Goal: Task Accomplishment & Management: Manage account settings

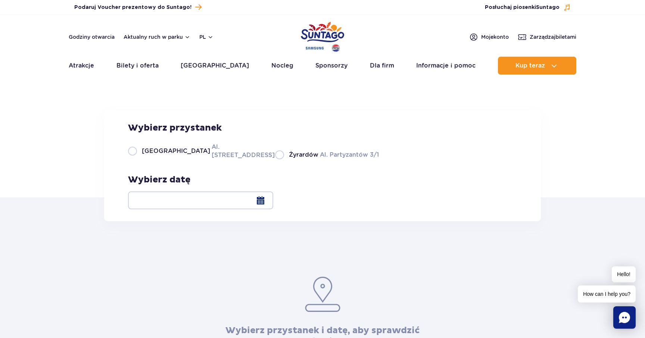
click at [174, 159] on label "Warszawa Al. [STREET_ADDRESS]" at bounding box center [197, 151] width 138 height 17
click at [136, 159] on input "Warszawa Al. [STREET_ADDRESS]" at bounding box center [132, 158] width 8 height 1
radio input "true"
click at [273, 200] on div at bounding box center [200, 200] width 145 height 18
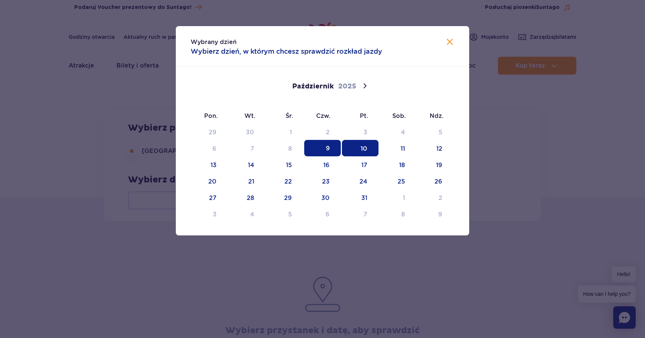
click at [360, 146] on span "10" at bounding box center [360, 148] width 37 height 16
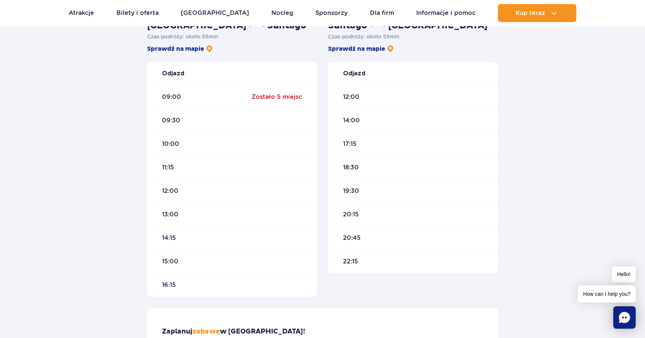
scroll to position [207, 0]
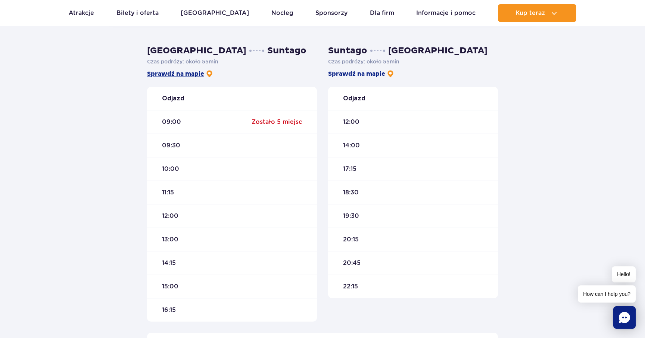
click at [207, 73] on img at bounding box center [209, 73] width 7 height 7
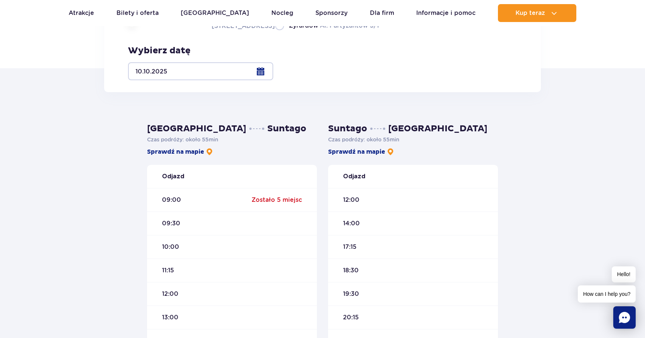
scroll to position [123, 0]
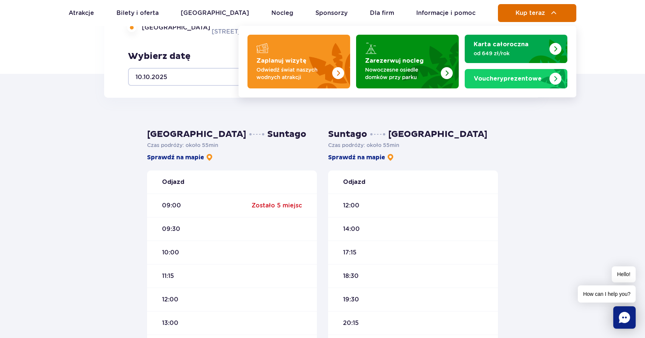
click at [541, 12] on span "Kup teraz" at bounding box center [529, 13] width 29 height 7
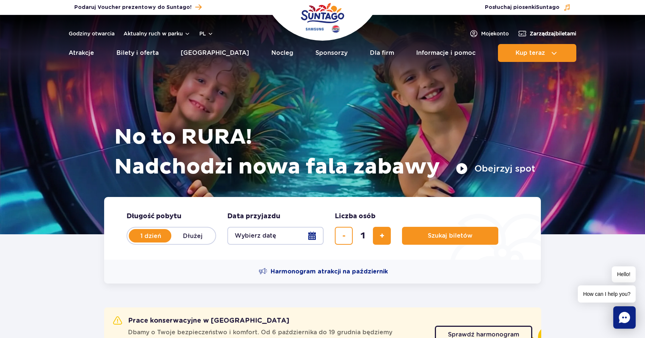
click at [545, 33] on span "Zarządzaj biletami" at bounding box center [552, 33] width 47 height 7
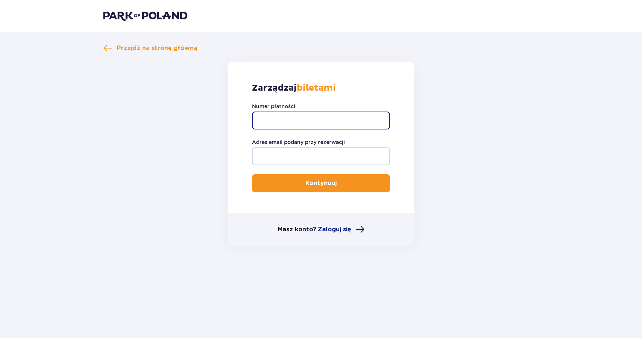
click at [290, 120] on input "Numer płatności" at bounding box center [321, 121] width 138 height 18
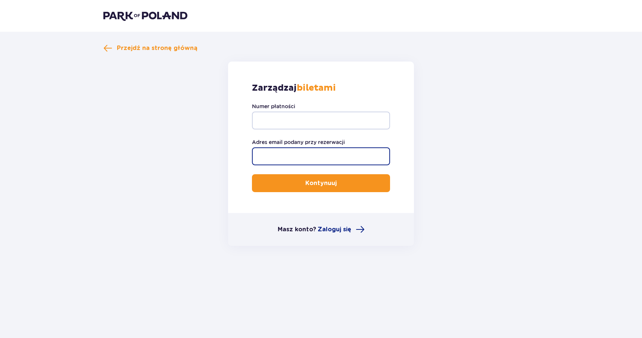
click at [292, 155] on input "Adres email podany przy rezerwacji" at bounding box center [321, 156] width 138 height 18
type input "pushkel.oa@gmail.com"
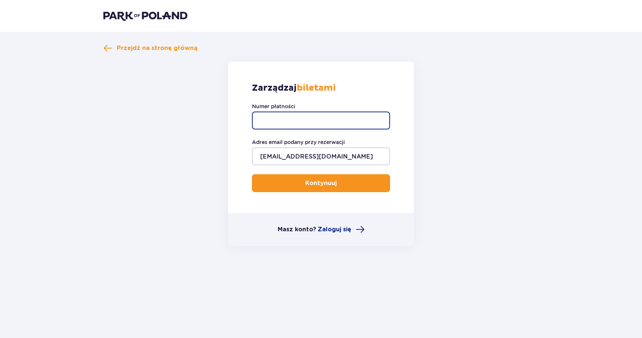
click at [301, 122] on input "Numer płatności" at bounding box center [321, 121] width 138 height 18
paste input "TR-VRC-JDD5KJX"
type input "TR-VRC-JDD5KJX"
click at [334, 185] on span "submit" at bounding box center [338, 183] width 9 height 9
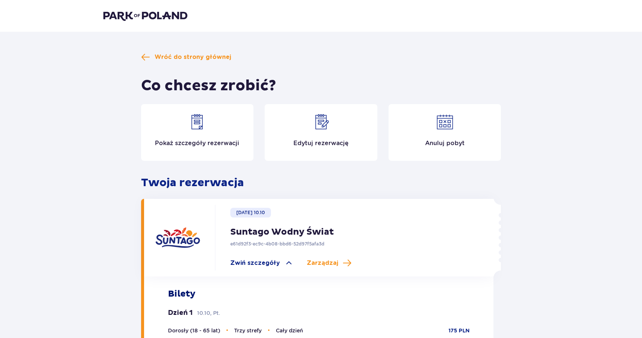
click at [318, 121] on img at bounding box center [321, 122] width 18 height 18
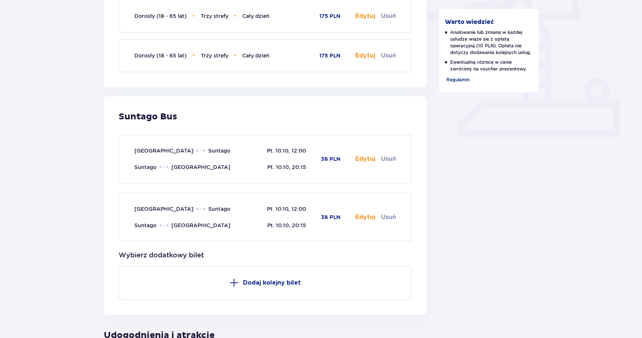
scroll to position [251, 0]
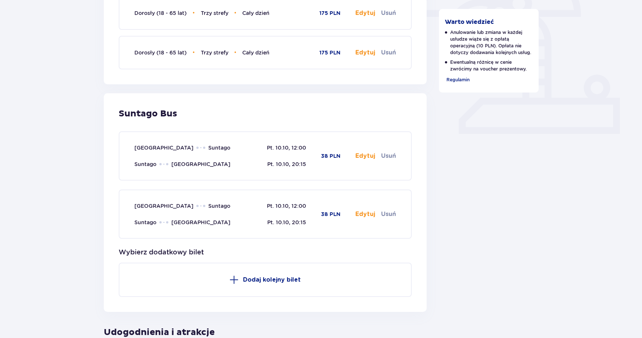
click at [367, 157] on button "Edytuj" at bounding box center [365, 156] width 20 height 8
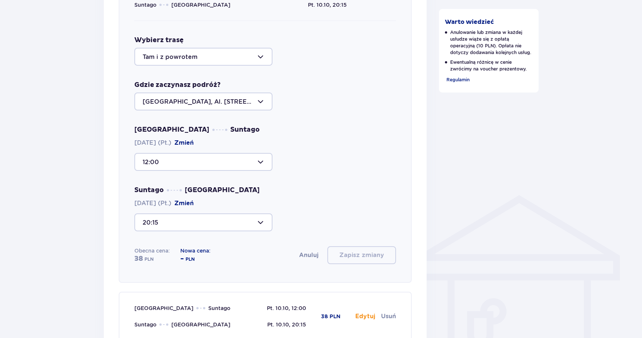
scroll to position [428, 0]
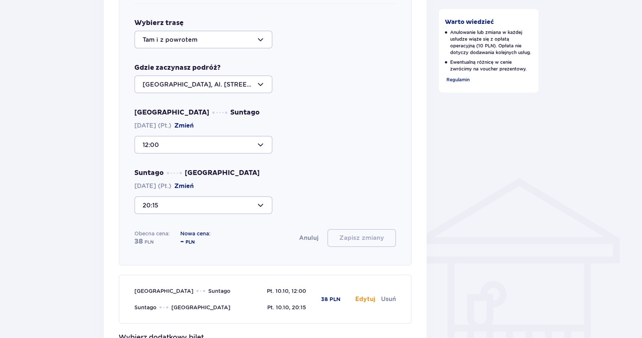
click at [253, 145] on div at bounding box center [203, 145] width 138 height 18
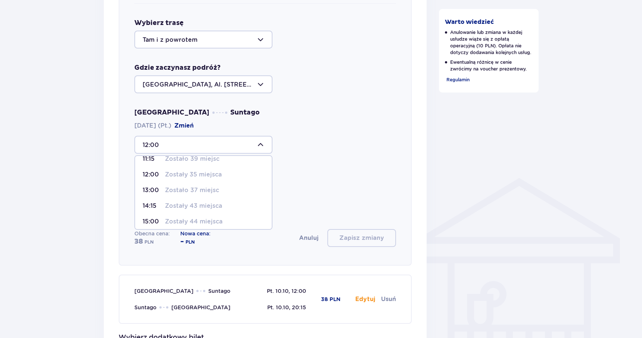
scroll to position [63, 0]
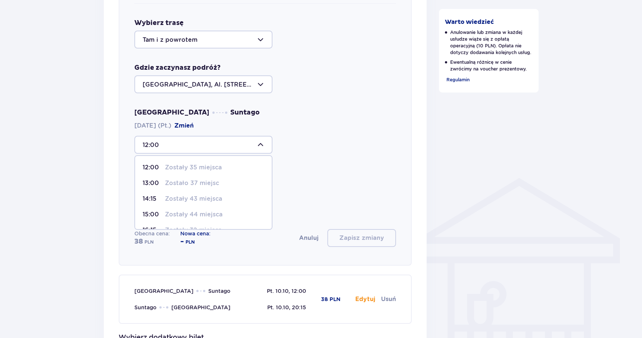
click at [201, 184] on p "Zostało 37 miejsc" at bounding box center [192, 183] width 54 height 8
type input "13:00"
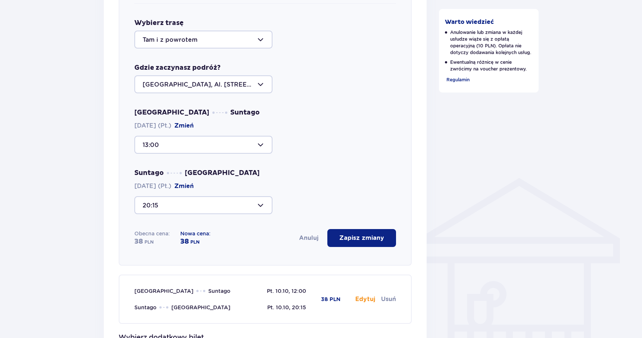
click at [369, 241] on p "Zapisz zmiany" at bounding box center [361, 238] width 45 height 8
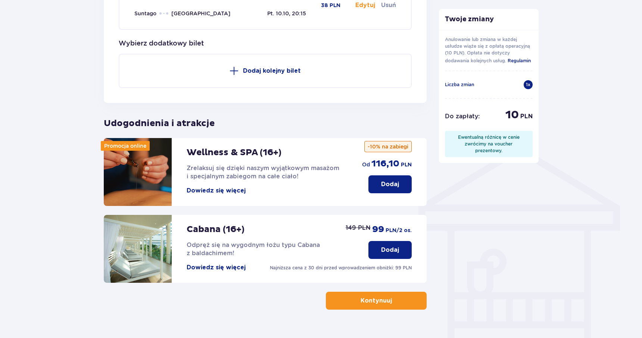
scroll to position [478, 0]
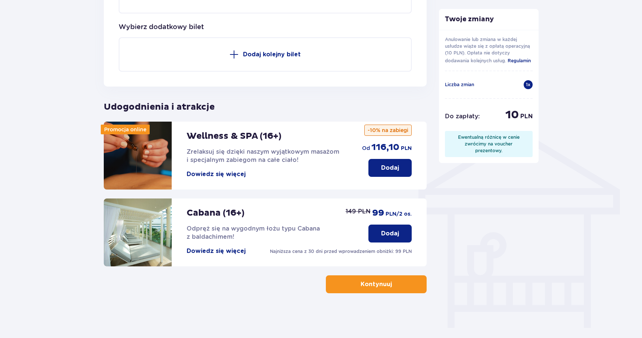
click at [389, 287] on span "button" at bounding box center [393, 284] width 9 height 9
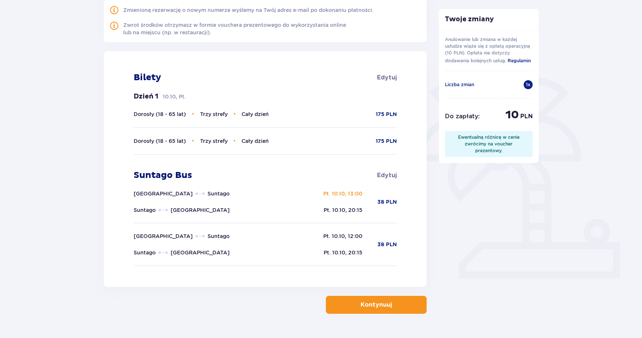
scroll to position [128, 0]
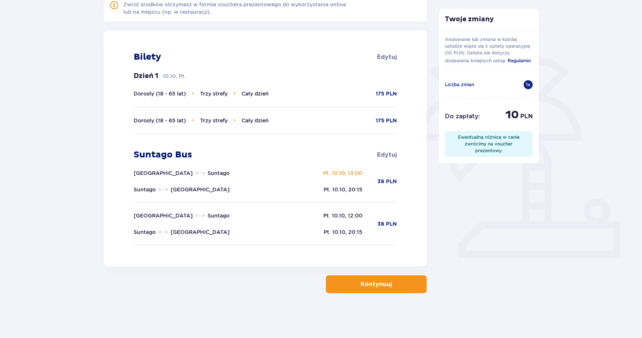
click at [376, 276] on button "Kontynuuj" at bounding box center [376, 284] width 101 height 18
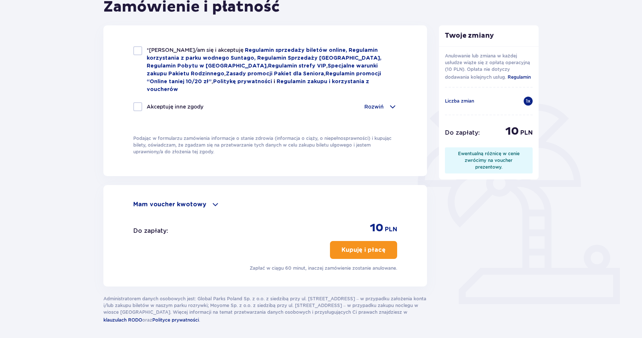
scroll to position [82, 0]
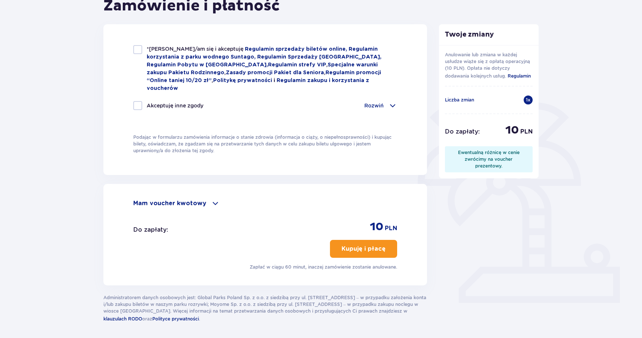
click at [135, 49] on div at bounding box center [137, 49] width 9 height 9
checkbox input "true"
click at [364, 245] on p "Kupuję i płacę" at bounding box center [363, 249] width 44 height 8
